Goal: Navigation & Orientation: Find specific page/section

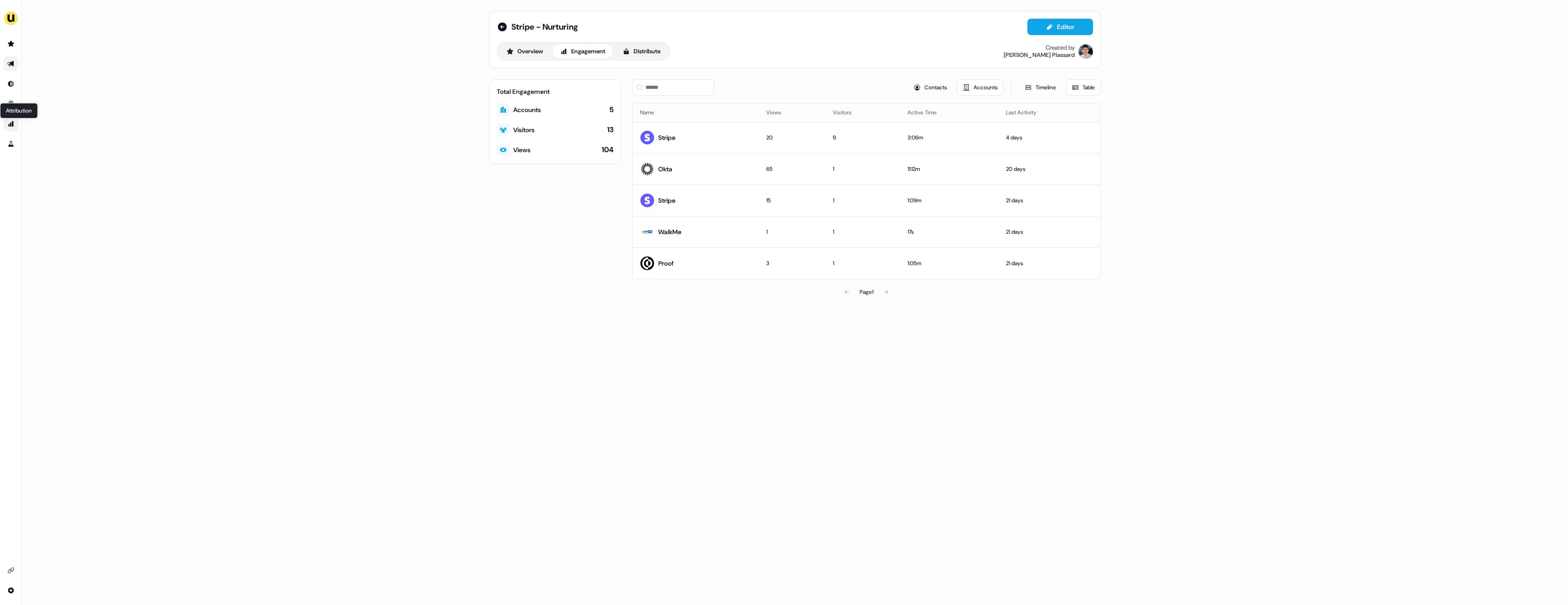
click at [9, 123] on icon "Go to attribution" at bounding box center [11, 123] width 7 height 7
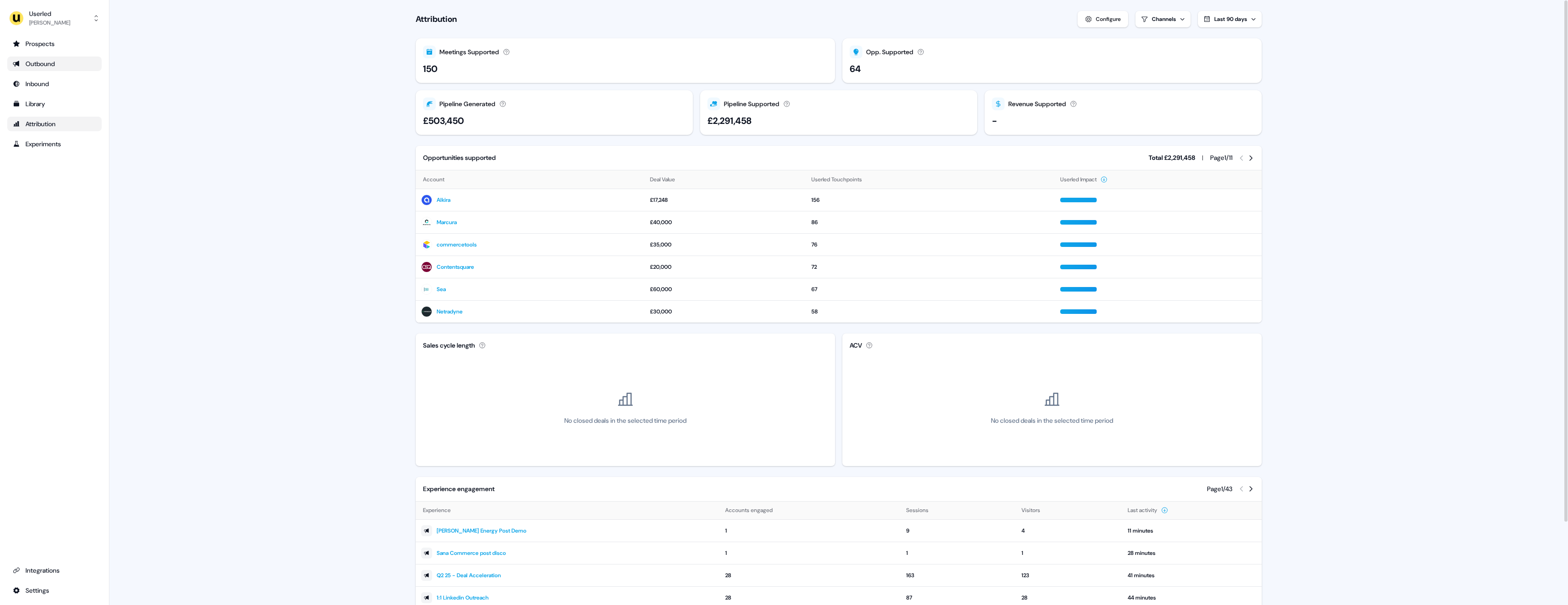
click at [65, 63] on div "Outbound" at bounding box center [54, 64] width 84 height 9
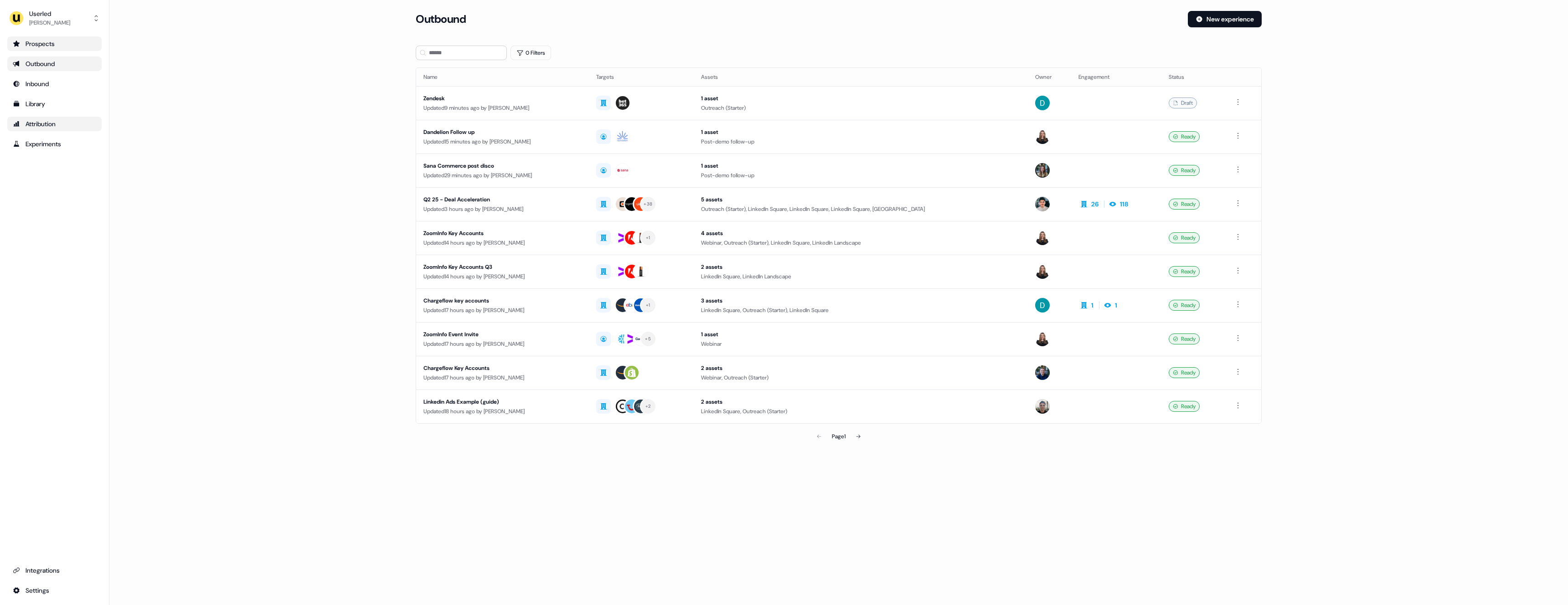
click at [48, 40] on div "Prospects" at bounding box center [54, 44] width 84 height 9
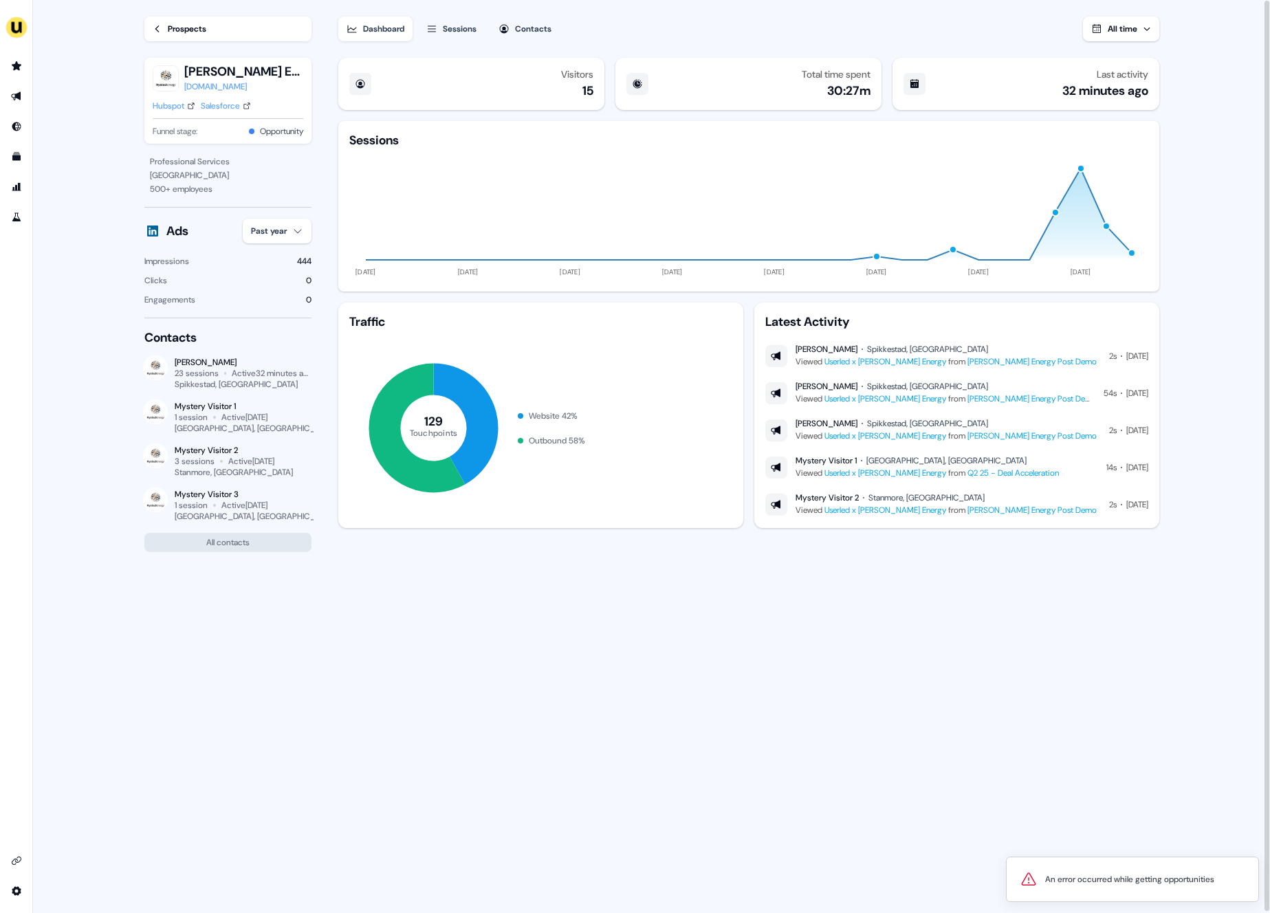
click at [613, 603] on div "Visitors 15 Total time spent 30:27m Last activity 32 minutes ago Sessions 11 Ju…" at bounding box center [748, 483] width 825 height 862
